Goal: Obtain resource: Obtain resource

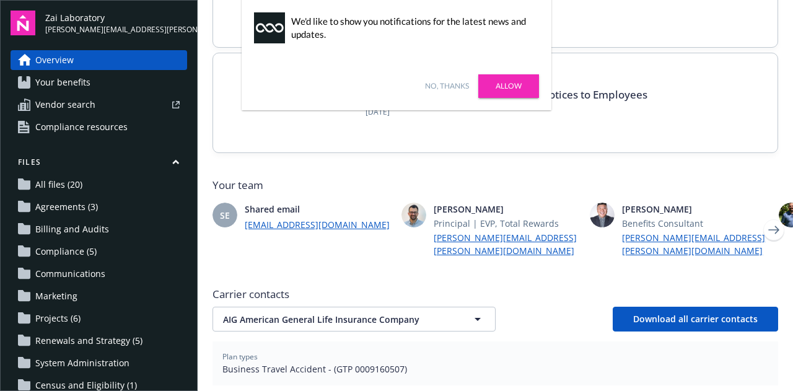
scroll to position [192, 0]
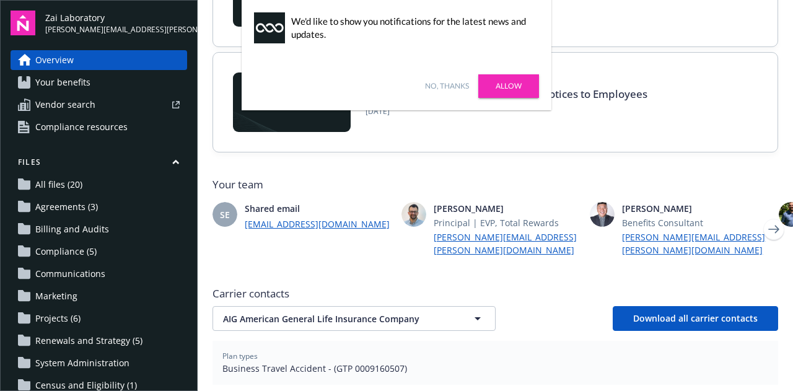
click at [505, 86] on link "Allow" at bounding box center [508, 86] width 61 height 24
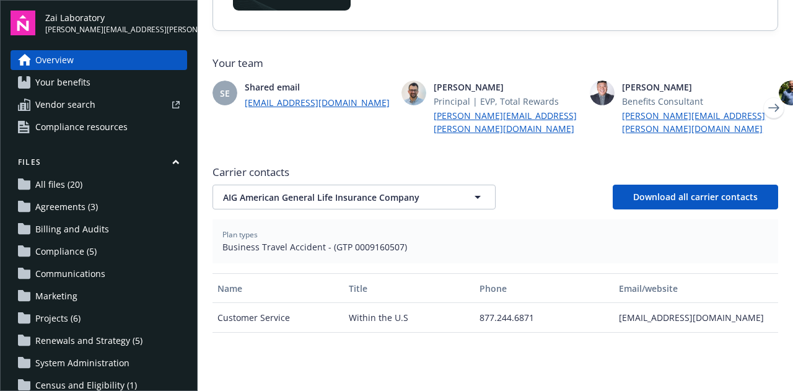
scroll to position [312, 0]
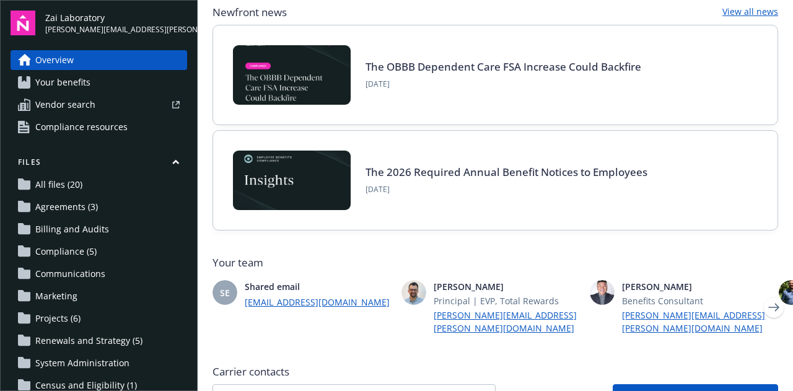
click at [445, 227] on div "The 2026 Required Annual Benefit Notices to Employees [DATE]" at bounding box center [495, 180] width 564 height 99
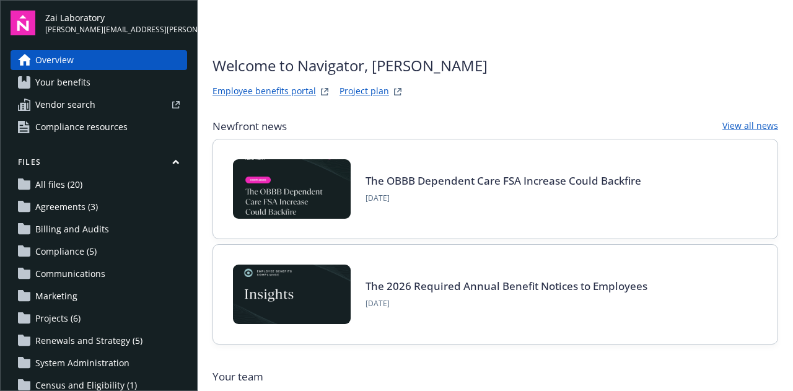
scroll to position [15, 0]
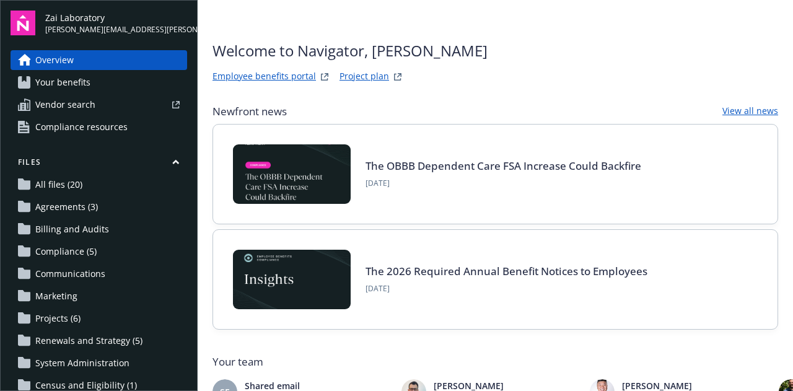
click at [63, 125] on span "Compliance resources" at bounding box center [81, 127] width 92 height 20
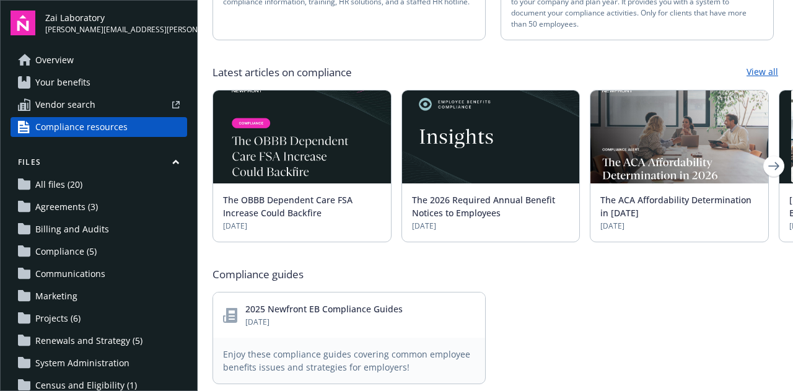
scroll to position [357, 0]
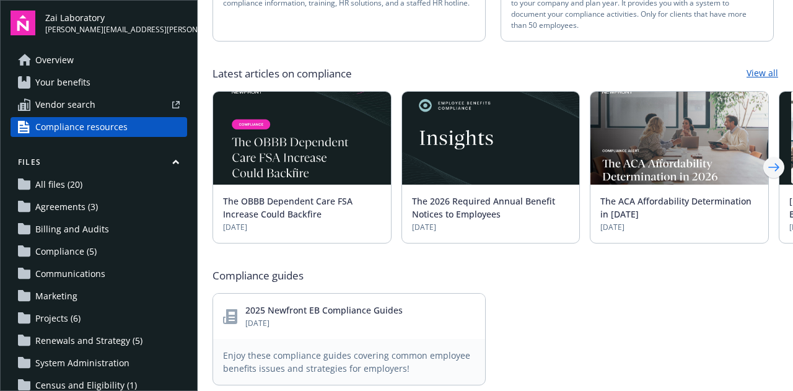
click at [764, 155] on icon "Next" at bounding box center [774, 167] width 20 height 25
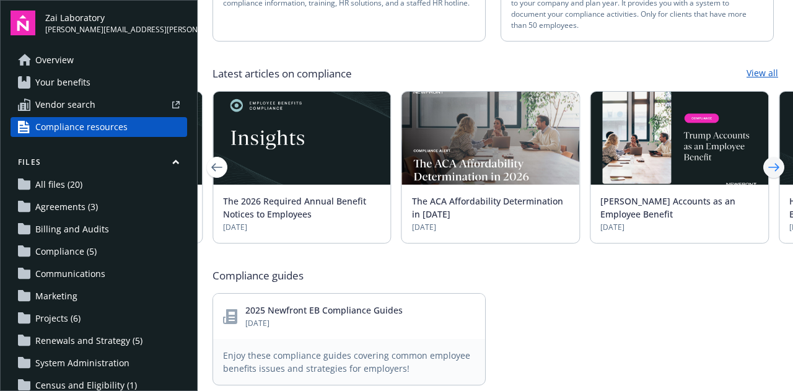
click at [764, 155] on icon "Next" at bounding box center [774, 167] width 20 height 25
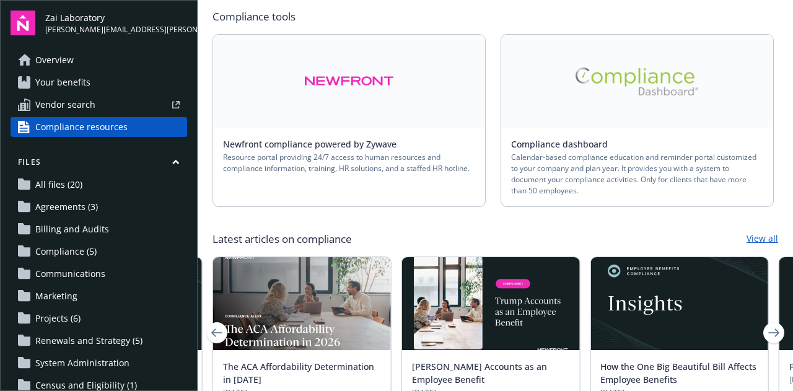
scroll to position [192, 0]
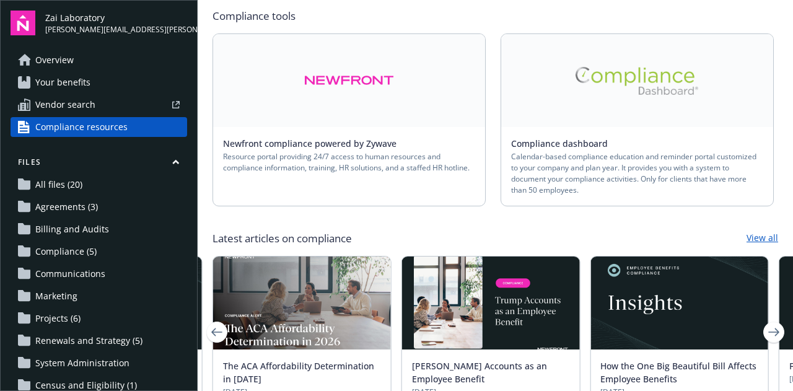
click at [758, 231] on link "View all" at bounding box center [763, 238] width 32 height 15
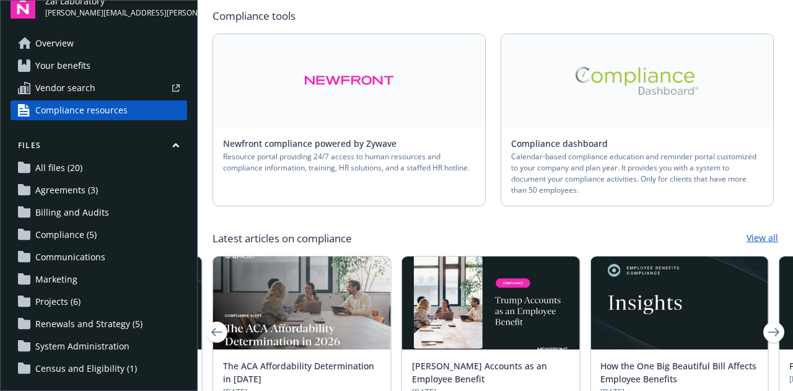
scroll to position [0, 0]
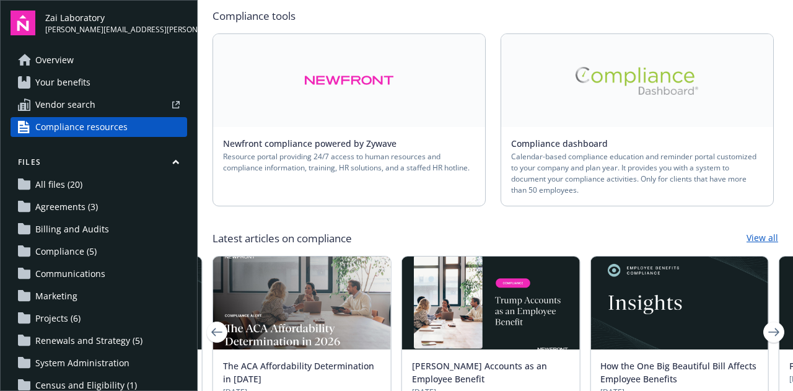
click at [68, 65] on span "Overview" at bounding box center [54, 60] width 38 height 20
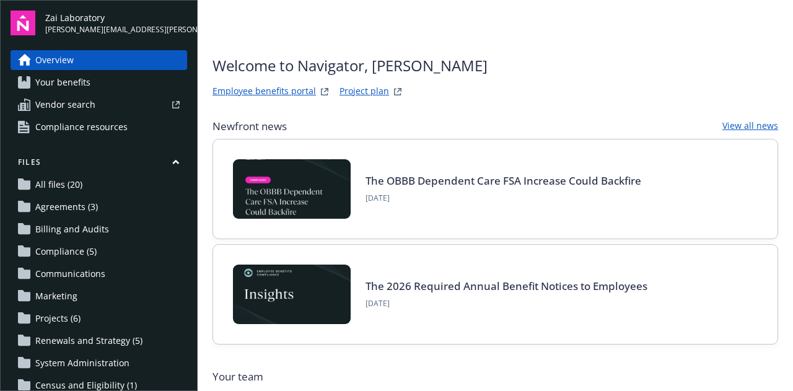
click at [108, 82] on link "Your benefits" at bounding box center [99, 82] width 177 height 20
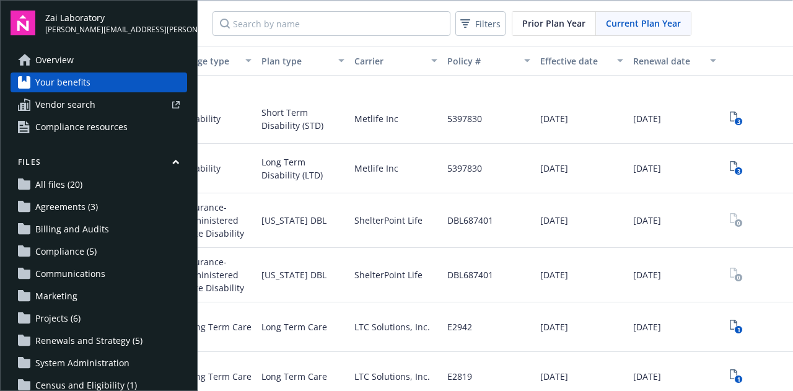
scroll to position [0, 247]
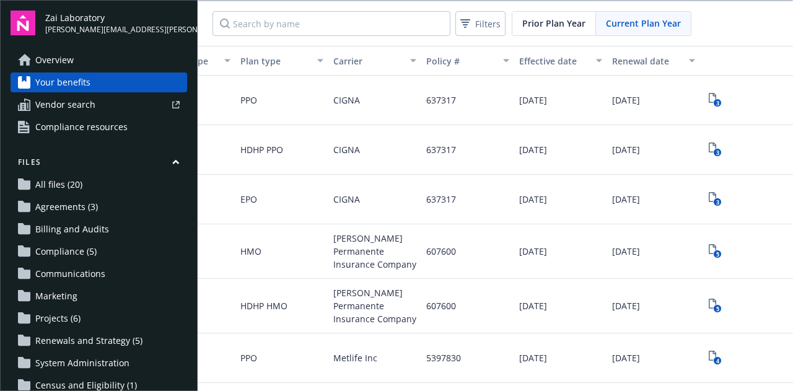
click at [64, 130] on span "Compliance resources" at bounding box center [81, 127] width 92 height 20
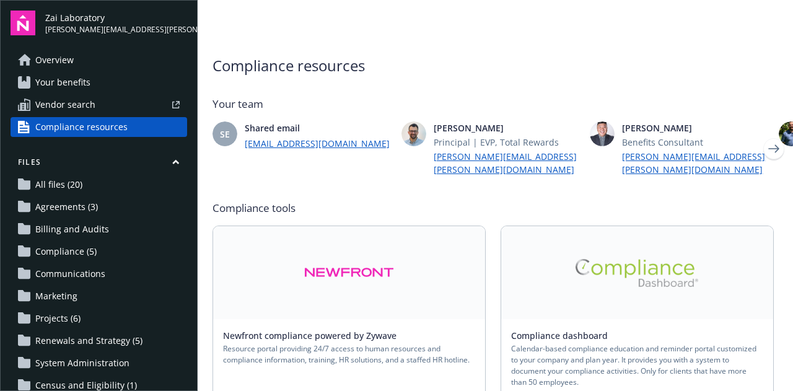
click at [354, 294] on link at bounding box center [349, 272] width 272 height 93
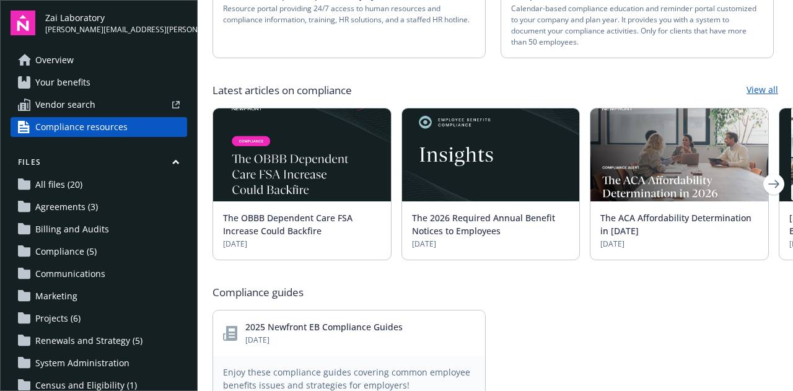
scroll to position [340, 0]
click at [766, 172] on icon "Next" at bounding box center [774, 184] width 20 height 25
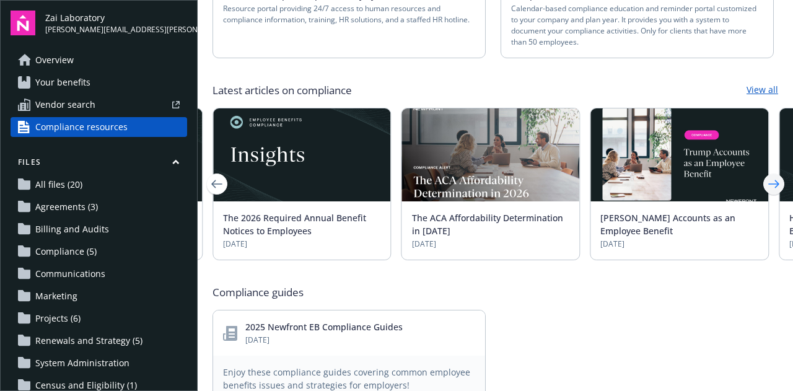
click at [766, 172] on icon "Next" at bounding box center [774, 184] width 20 height 25
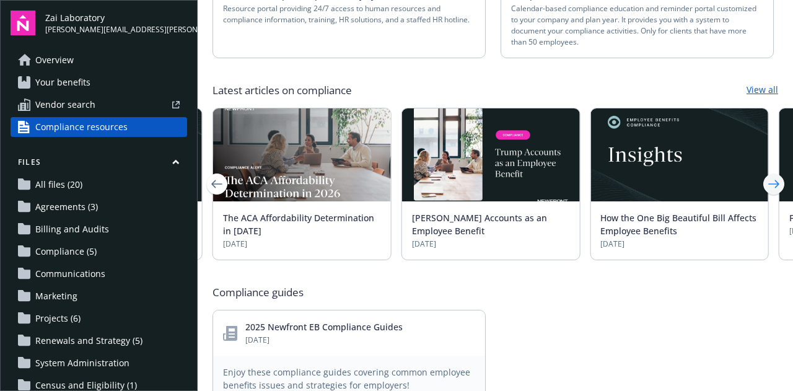
click at [766, 172] on icon "Next" at bounding box center [774, 184] width 20 height 25
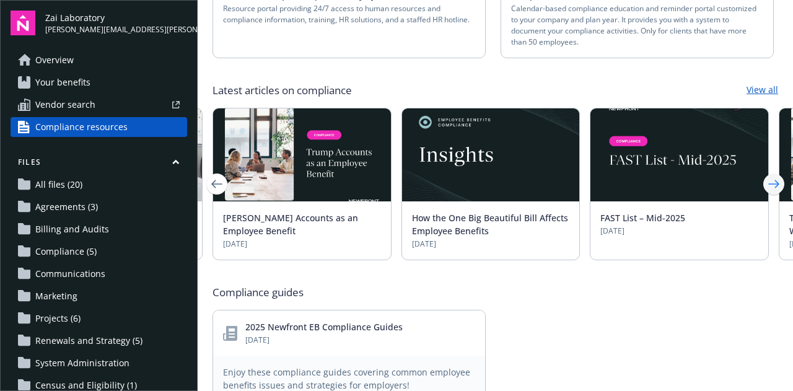
click at [766, 172] on icon "Next" at bounding box center [774, 184] width 20 height 25
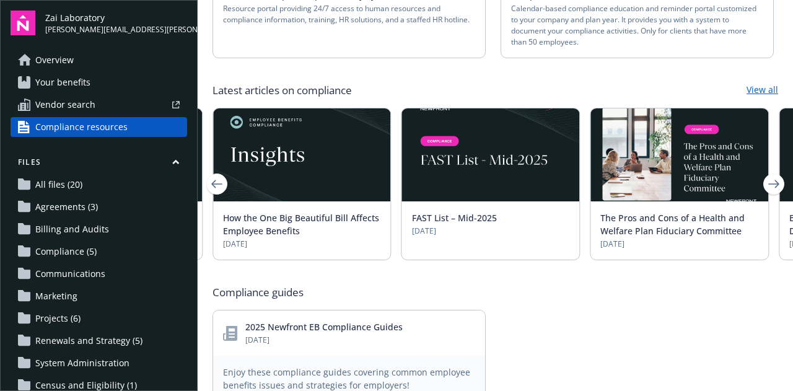
click at [493, 155] on img at bounding box center [491, 154] width 178 height 93
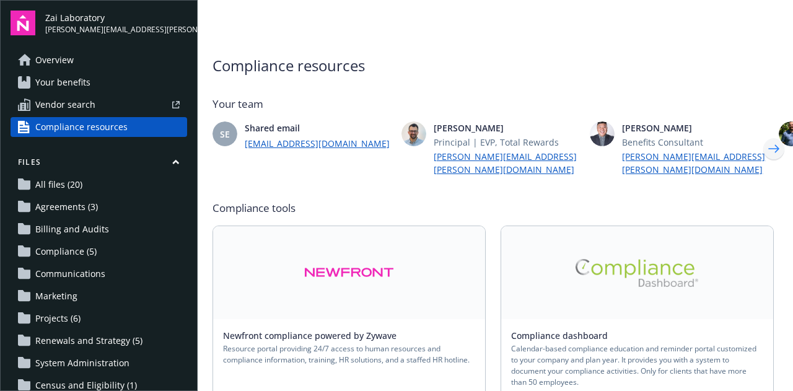
click at [768, 143] on icon "Next" at bounding box center [774, 148] width 20 height 25
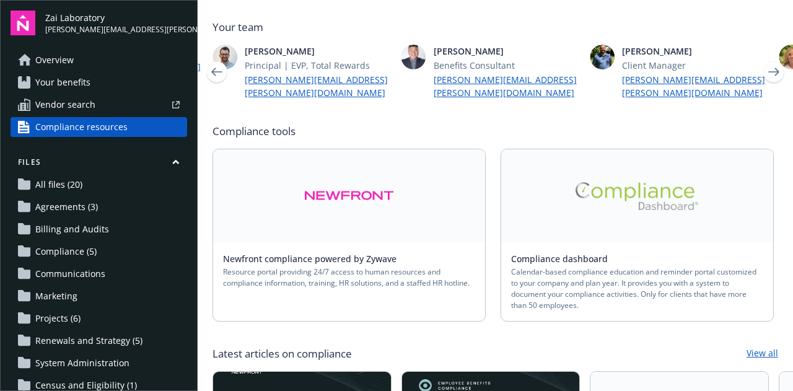
scroll to position [76, 0]
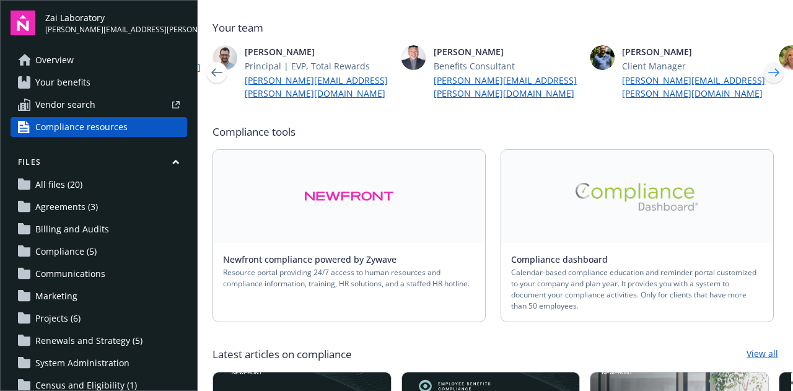
click at [767, 66] on icon "Next" at bounding box center [774, 72] width 20 height 25
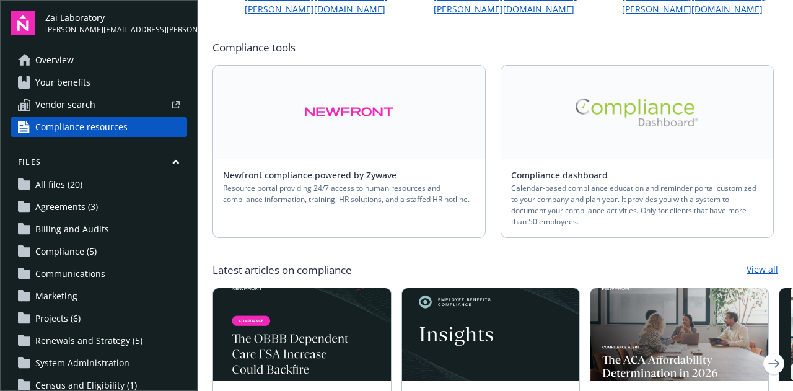
scroll to position [214, 0]
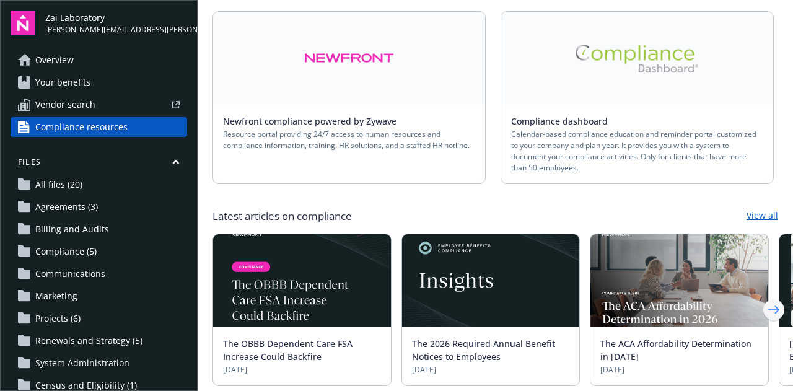
click at [764, 298] on icon "Next" at bounding box center [774, 309] width 20 height 25
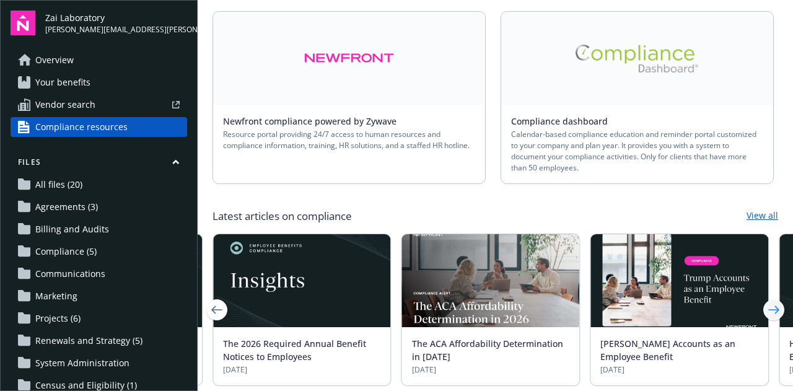
click at [764, 298] on icon "Next" at bounding box center [774, 309] width 20 height 25
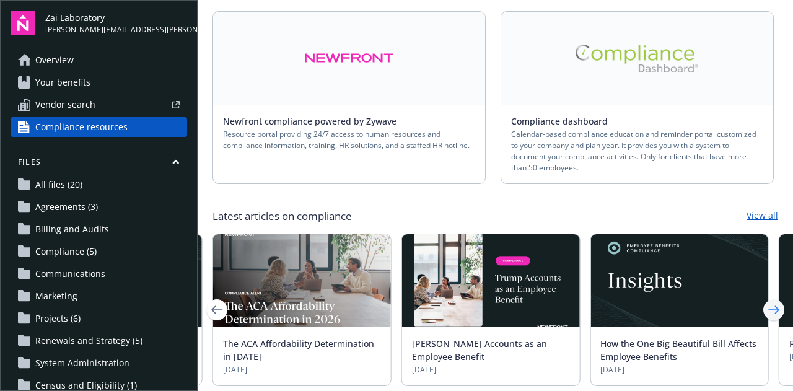
click at [764, 298] on icon "Next" at bounding box center [774, 309] width 20 height 25
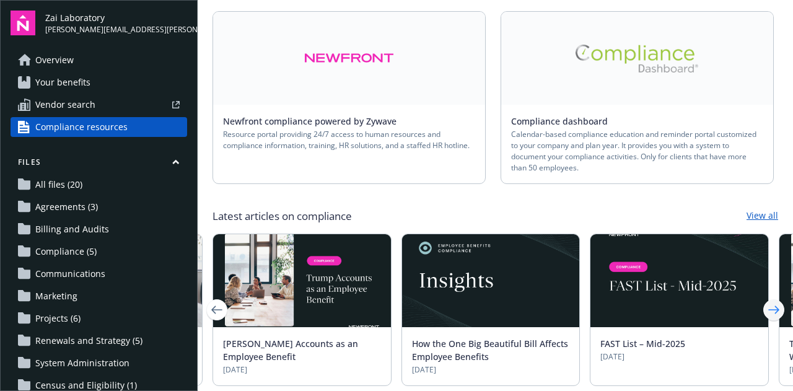
click at [764, 298] on icon "Next" at bounding box center [774, 309] width 20 height 25
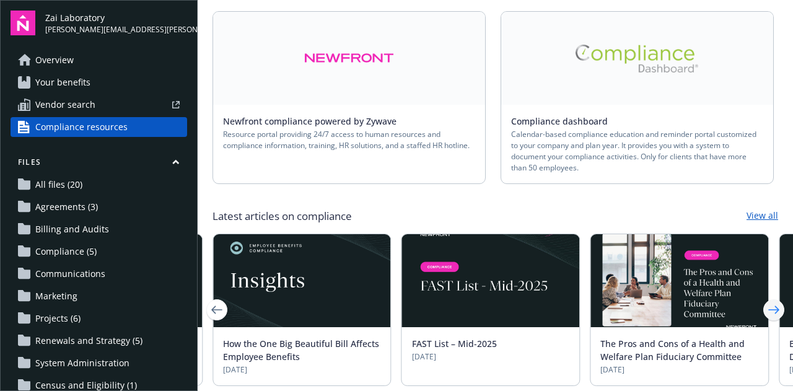
click at [764, 298] on icon "Next" at bounding box center [774, 309] width 20 height 25
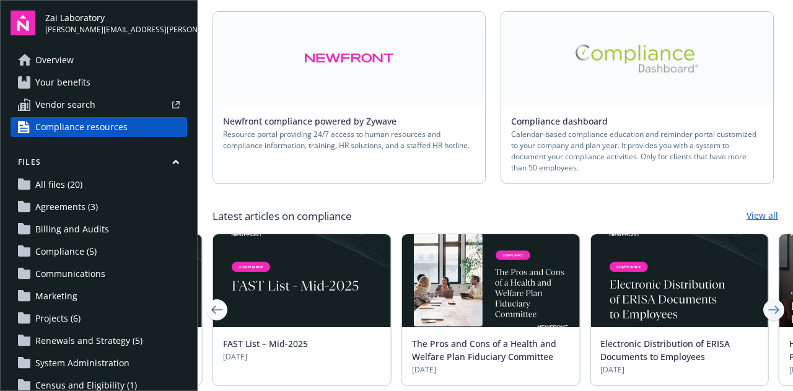
click at [764, 298] on icon "Next" at bounding box center [774, 309] width 20 height 25
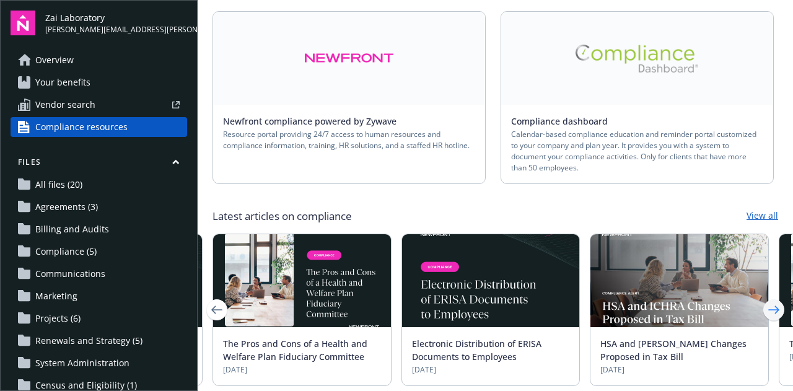
click at [764, 298] on icon "Next" at bounding box center [774, 309] width 20 height 25
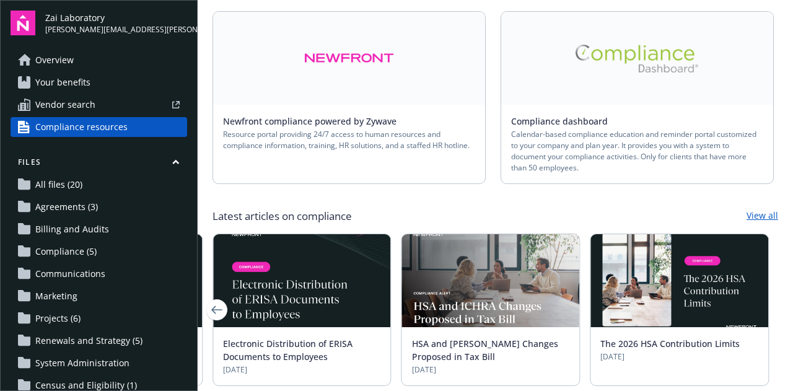
click at [762, 298] on img at bounding box center [679, 280] width 178 height 93
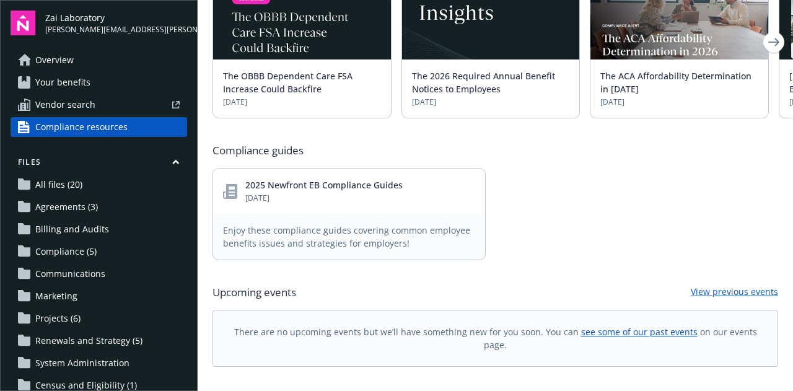
scroll to position [477, 0]
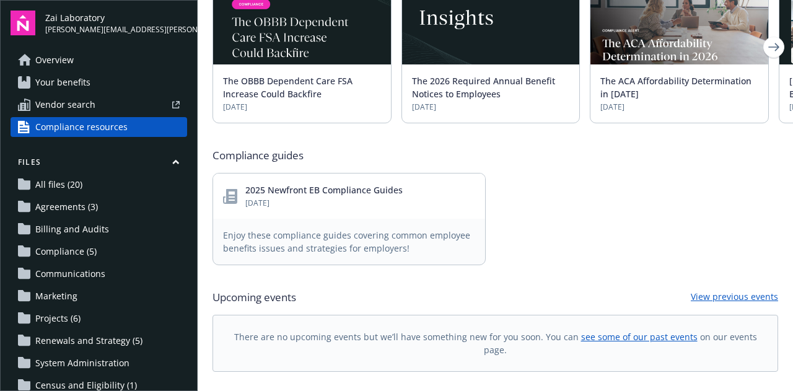
click at [268, 200] on div "2025 Newfront EB Compliance Guides January 3, 2025" at bounding box center [349, 195] width 272 height 45
click at [290, 184] on link "2025 Newfront EB Compliance Guides" at bounding box center [323, 190] width 157 height 12
